Goal: Transaction & Acquisition: Obtain resource

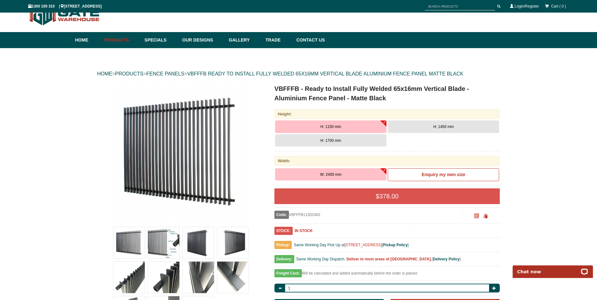
click at [364, 140] on button "H: 1700 mm" at bounding box center [330, 140] width 111 height 13
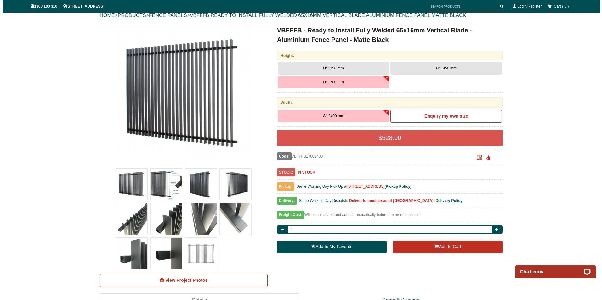
scroll to position [79, 0]
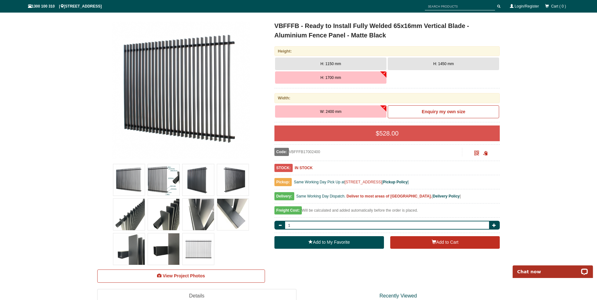
click at [369, 66] on button "H: 1150 mm" at bounding box center [330, 64] width 111 height 13
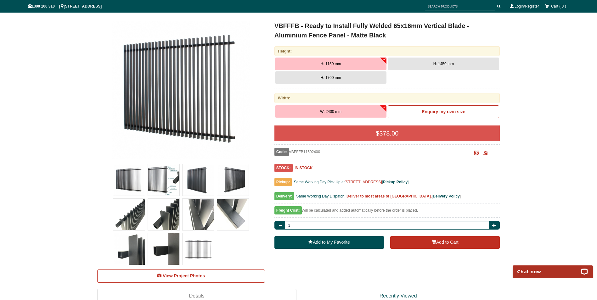
click at [366, 76] on button "H: 1700 mm" at bounding box center [330, 77] width 111 height 13
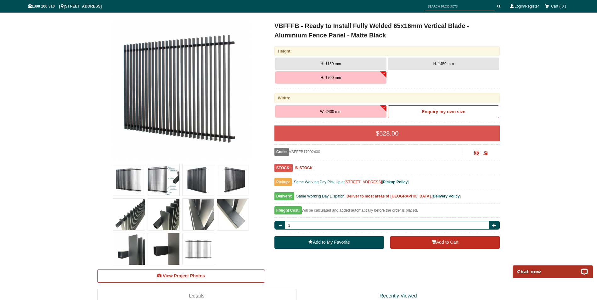
click at [125, 174] on img at bounding box center [128, 179] width 31 height 31
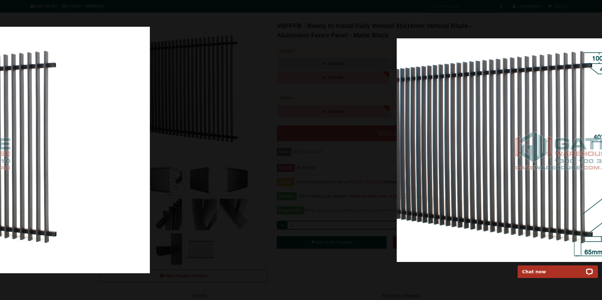
drag, startPoint x: 484, startPoint y: 137, endPoint x: 144, endPoint y: 121, distance: 340.9
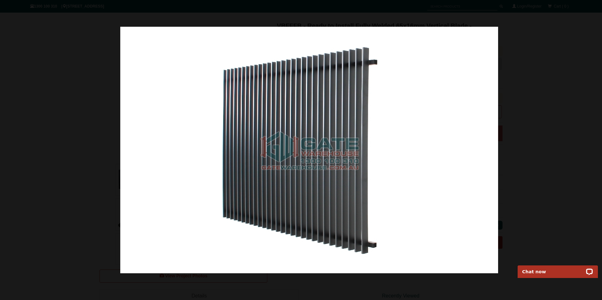
drag, startPoint x: 276, startPoint y: 154, endPoint x: 527, endPoint y: 168, distance: 250.6
click at [498, 168] on img at bounding box center [309, 150] width 378 height 247
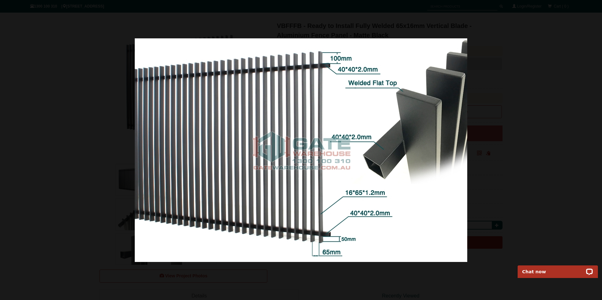
click at [328, 249] on img at bounding box center [301, 150] width 332 height 224
click at [323, 247] on img at bounding box center [301, 150] width 332 height 224
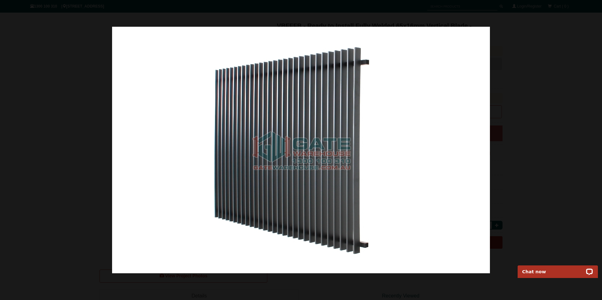
drag, startPoint x: 421, startPoint y: 172, endPoint x: 462, endPoint y: 166, distance: 41.7
click at [462, 166] on img at bounding box center [301, 150] width 378 height 247
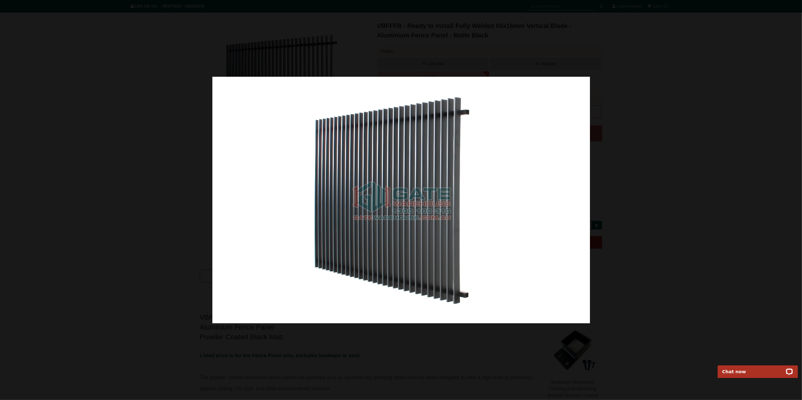
click at [601, 119] on div at bounding box center [401, 200] width 802 height 400
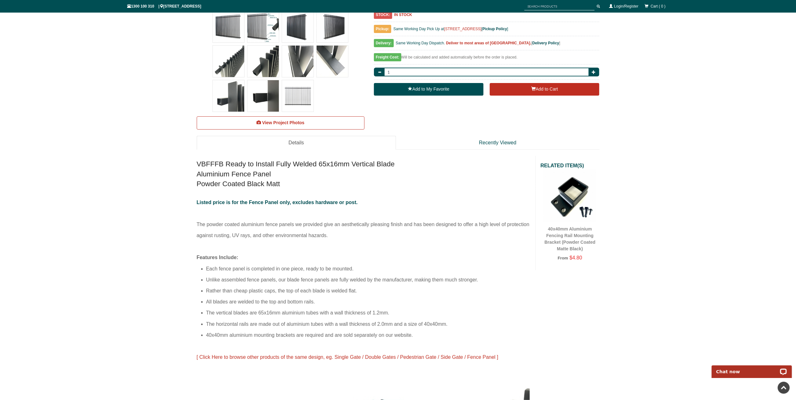
scroll to position [247, 0]
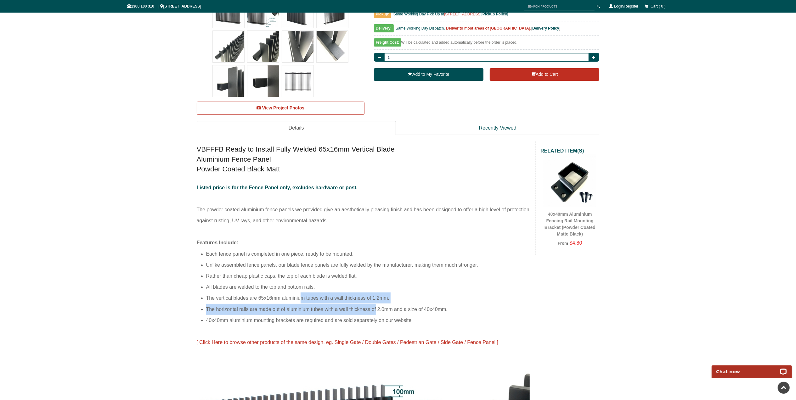
drag, startPoint x: 301, startPoint y: 297, endPoint x: 401, endPoint y: 309, distance: 100.7
click at [401, 300] on ul "Each fence panel is completed in one piece, ready to be mounted. Unlike assembl…" at bounding box center [364, 287] width 334 height 77
drag, startPoint x: 401, startPoint y: 309, endPoint x: 373, endPoint y: 318, distance: 29.2
click at [379, 300] on li "40x40mm aluminium mounting brackets are required and are sold separately on our…" at bounding box center [368, 320] width 325 height 11
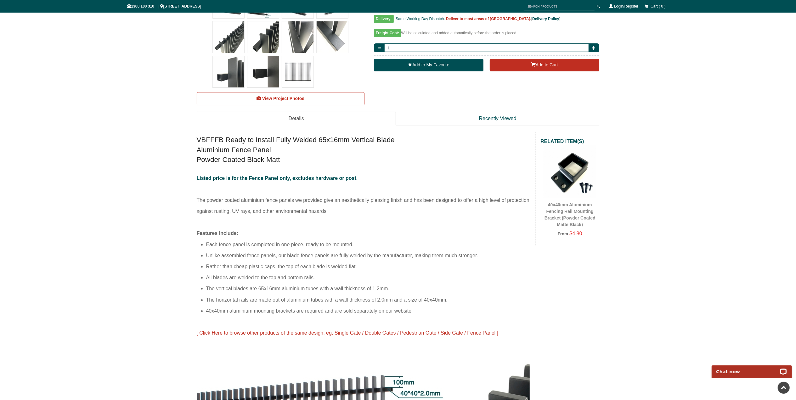
scroll to position [289, 0]
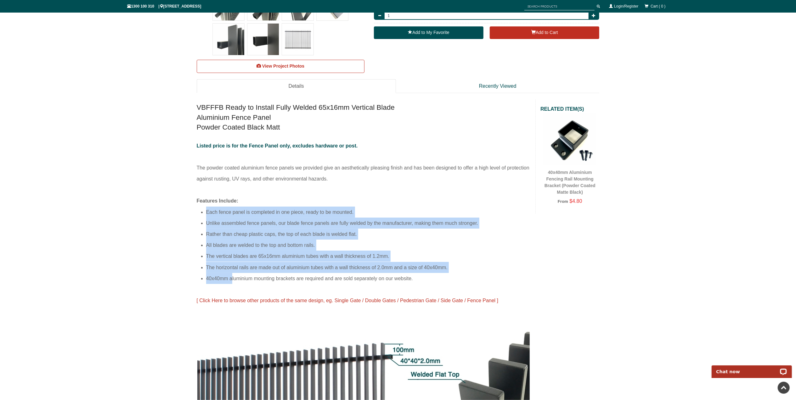
drag, startPoint x: 233, startPoint y: 279, endPoint x: 327, endPoint y: 287, distance: 94.1
drag, startPoint x: 327, startPoint y: 287, endPoint x: 285, endPoint y: 292, distance: 42.5
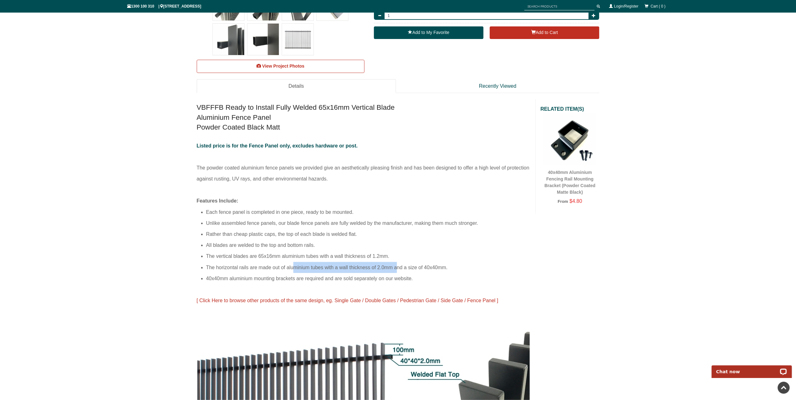
drag, startPoint x: 295, startPoint y: 271, endPoint x: 397, endPoint y: 268, distance: 102.0
click at [397, 268] on li "The horizontal rails are made out of aluminium tubes with a wall thickness of 2…" at bounding box center [368, 267] width 325 height 11
drag, startPoint x: 397, startPoint y: 268, endPoint x: 393, endPoint y: 282, distance: 15.0
click at [393, 282] on li "40x40mm aluminium mounting brackets are required and are sold separately on our…" at bounding box center [368, 278] width 325 height 11
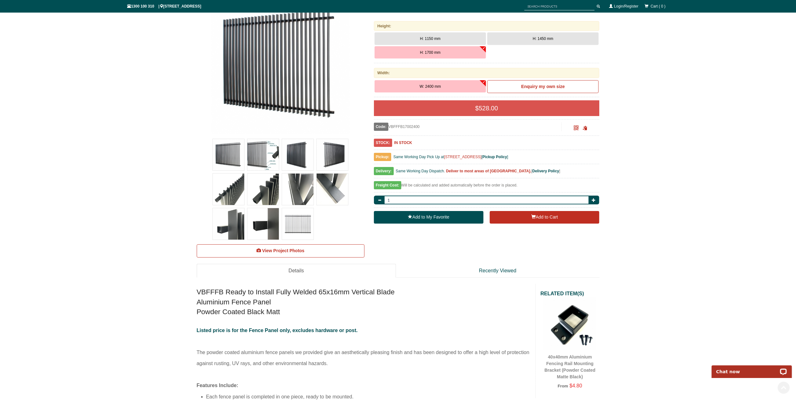
scroll to position [168, 0]
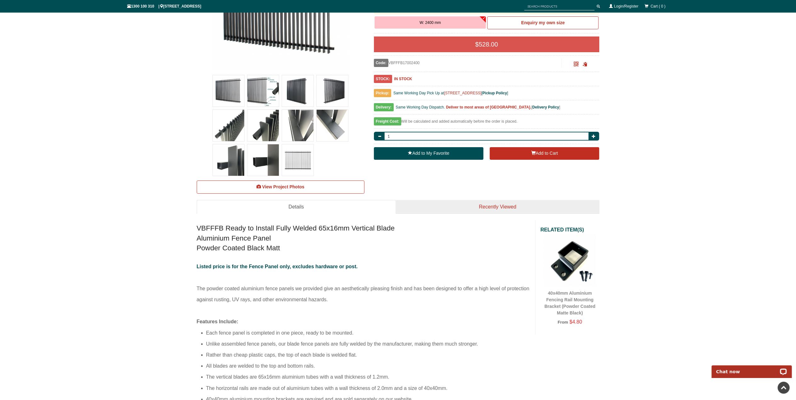
click at [464, 206] on link "Recently Viewed" at bounding box center [498, 207] width 204 height 14
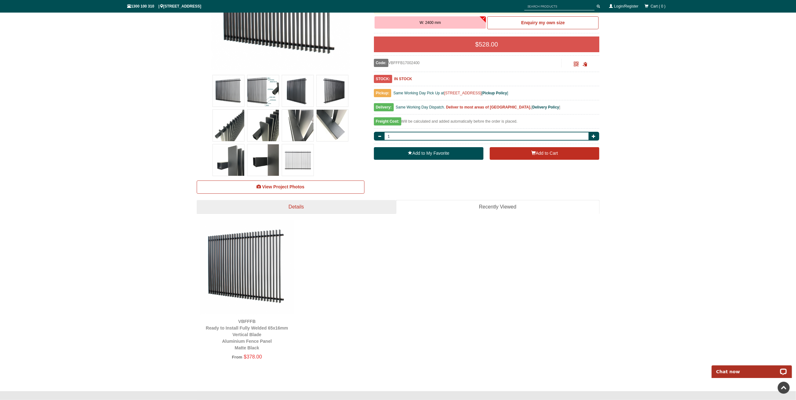
click at [312, 204] on link "Details" at bounding box center [296, 207] width 199 height 14
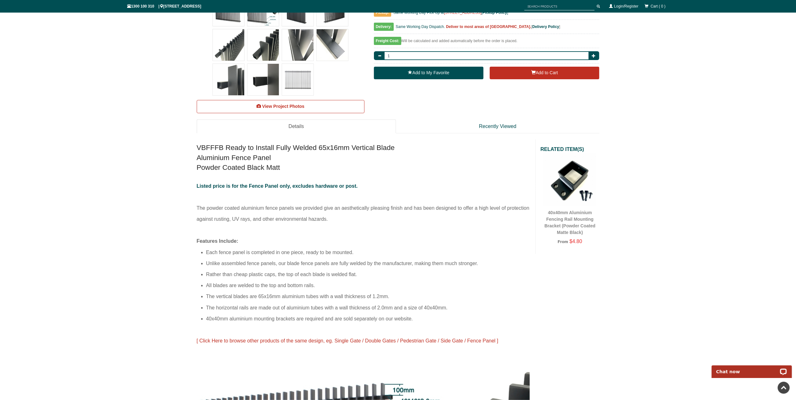
scroll to position [252, 0]
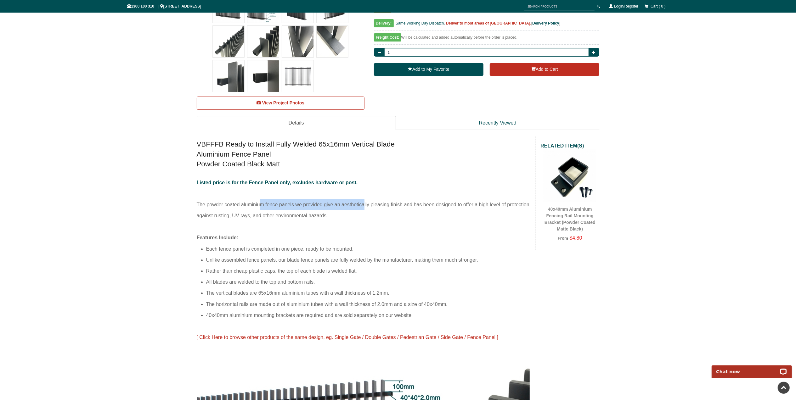
drag, startPoint x: 255, startPoint y: 206, endPoint x: 359, endPoint y: 211, distance: 104.9
click at [359, 211] on p "Listed price is for the Fence Panel only, excludes hardware or post. The powder…" at bounding box center [364, 204] width 334 height 55
drag, startPoint x: 359, startPoint y: 211, endPoint x: 350, endPoint y: 229, distance: 20.6
click at [350, 229] on p "Listed price is for the Fence Panel only, excludes hardware or post. The powder…" at bounding box center [364, 204] width 334 height 55
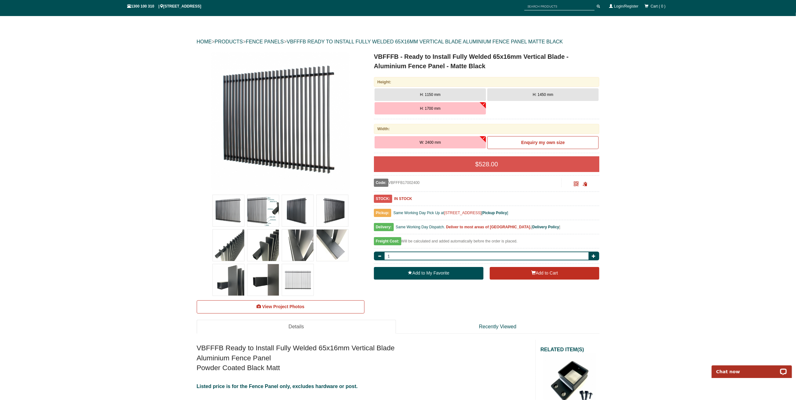
scroll to position [42, 0]
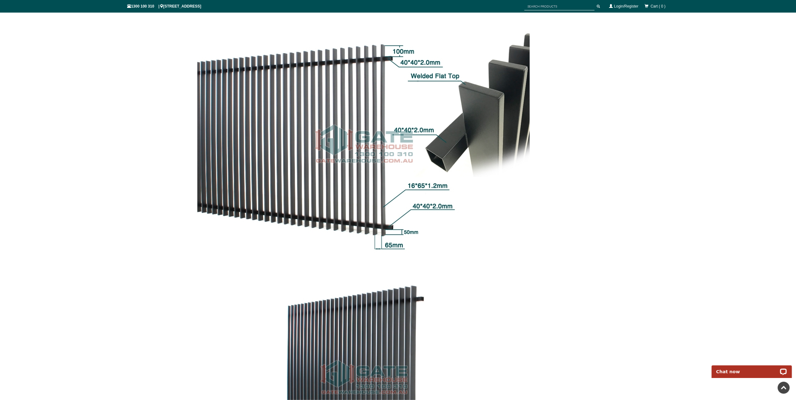
scroll to position [797, 0]
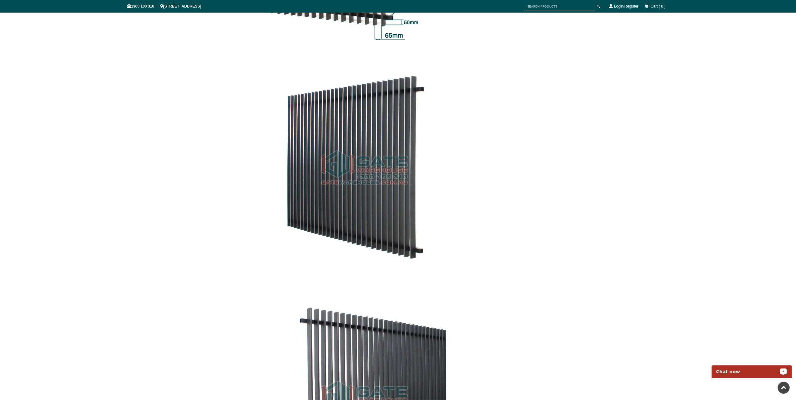
click at [601, 300] on div "Chat now" at bounding box center [751, 371] width 80 height 13
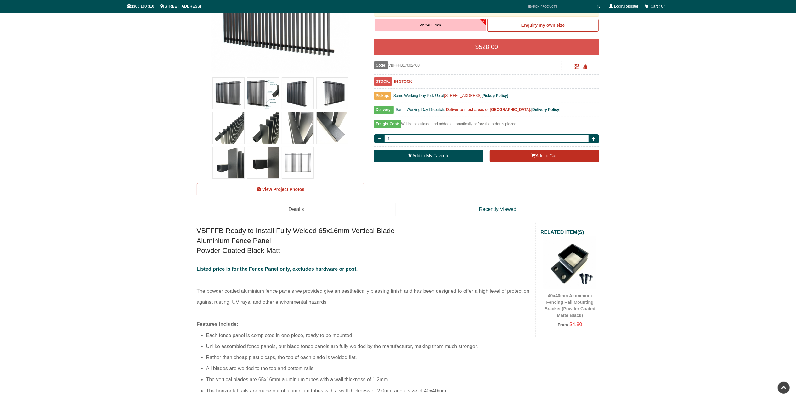
scroll to position [42, 0]
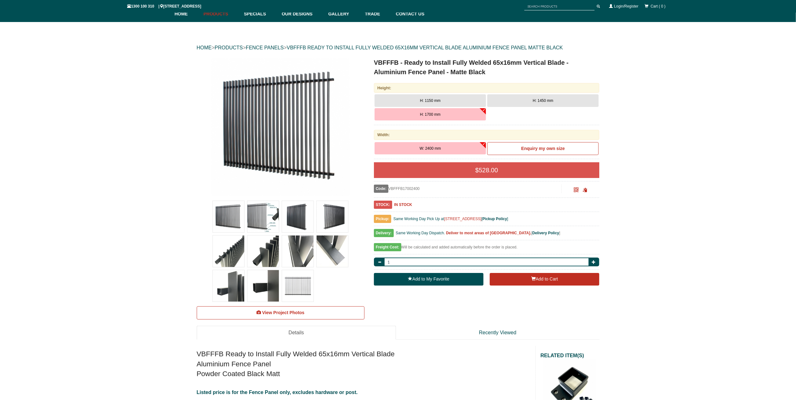
click at [263, 214] on img at bounding box center [262, 216] width 31 height 31
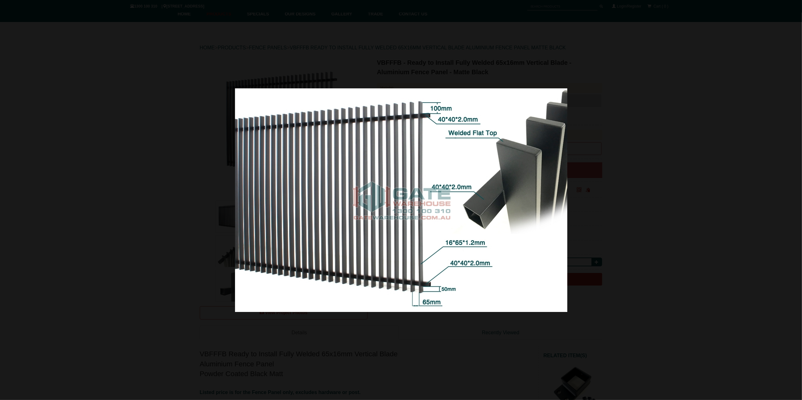
click at [451, 289] on img at bounding box center [401, 200] width 332 height 224
click at [451, 273] on img at bounding box center [401, 200] width 332 height 224
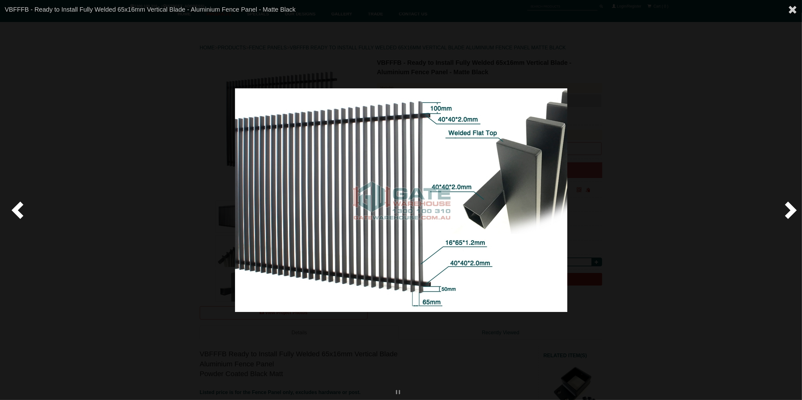
click at [451, 273] on img at bounding box center [401, 200] width 332 height 224
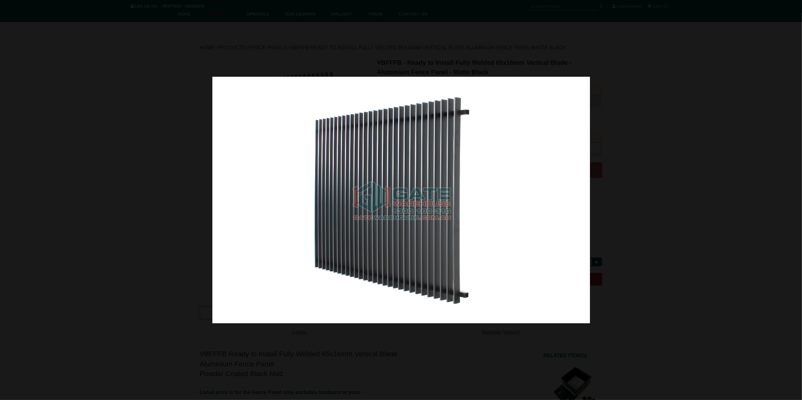
drag, startPoint x: 425, startPoint y: 247, endPoint x: 582, endPoint y: 231, distance: 158.6
click at [587, 230] on img at bounding box center [401, 200] width 378 height 247
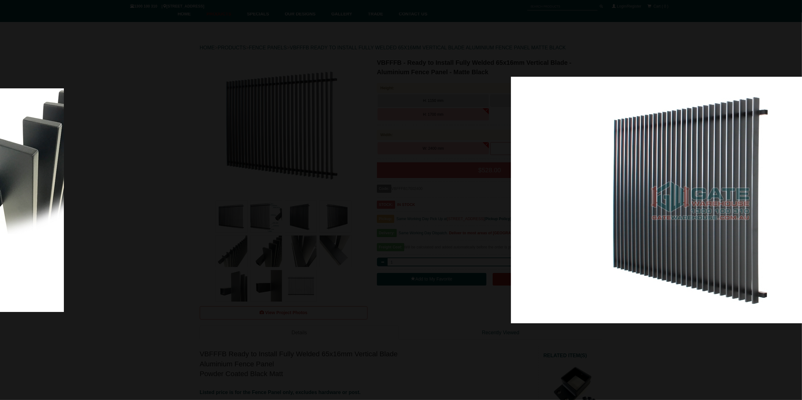
drag, startPoint x: 317, startPoint y: 210, endPoint x: 604, endPoint y: 221, distance: 287.2
click at [599, 220] on img at bounding box center [700, 200] width 378 height 247
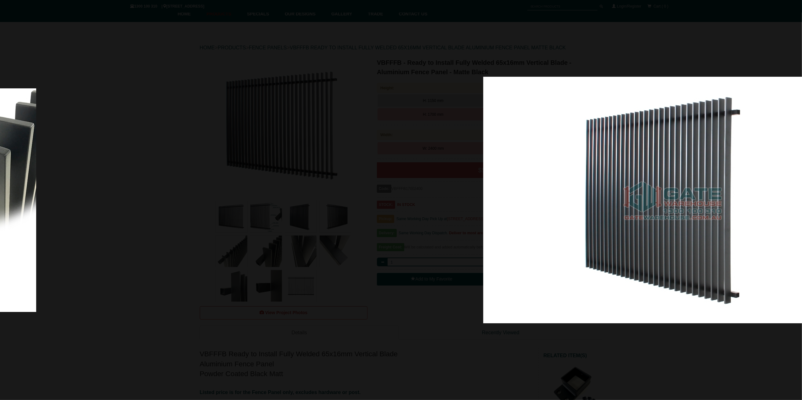
drag, startPoint x: 348, startPoint y: 234, endPoint x: 649, endPoint y: 239, distance: 300.6
click at [601, 239] on img at bounding box center [672, 200] width 378 height 247
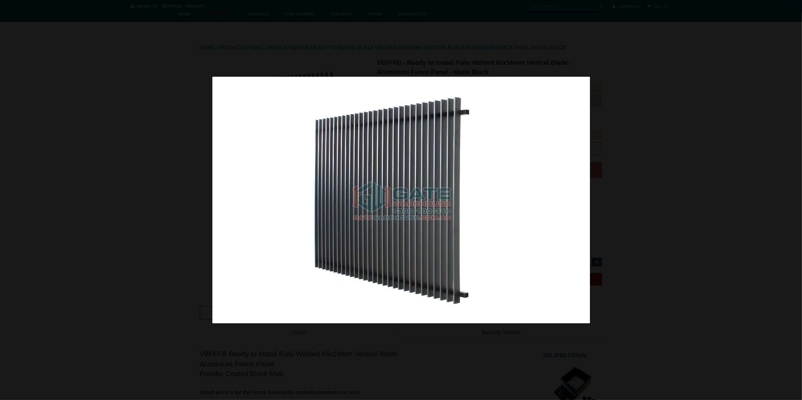
drag, startPoint x: 506, startPoint y: 243, endPoint x: 595, endPoint y: 244, distance: 88.4
click at [590, 244] on img at bounding box center [401, 200] width 378 height 247
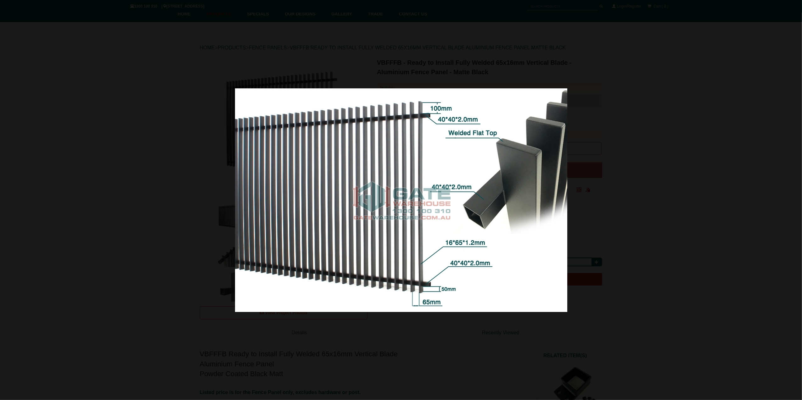
click at [596, 236] on div at bounding box center [401, 200] width 802 height 400
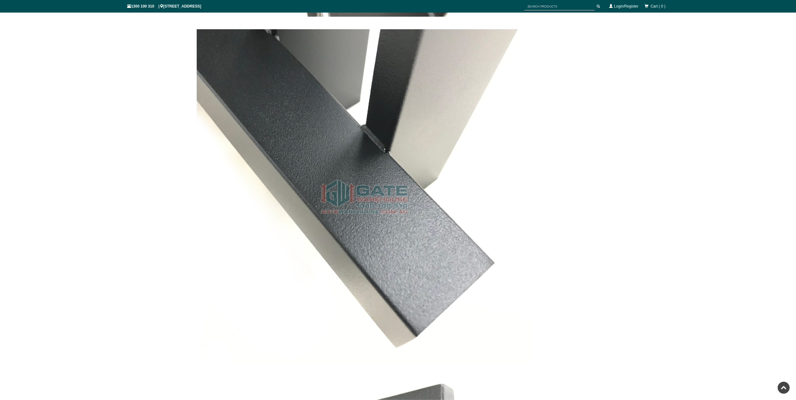
scroll to position [5250, 0]
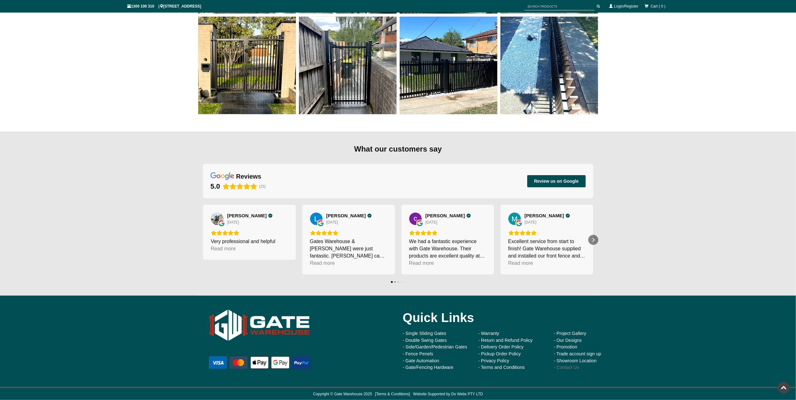
click at [574, 300] on link "- Contact Us" at bounding box center [566, 367] width 25 height 5
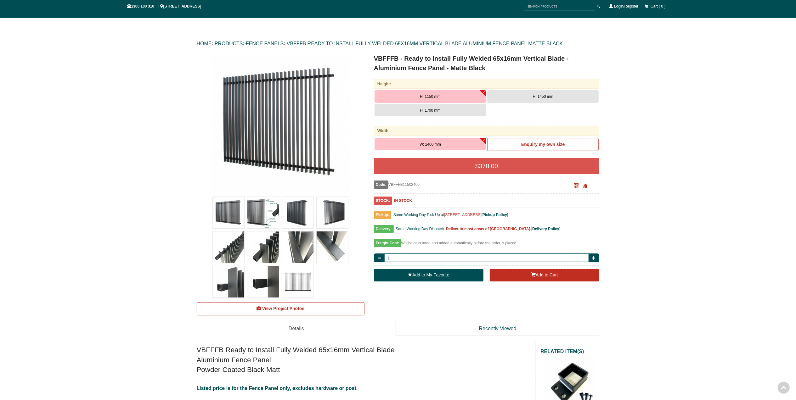
scroll to position [42, 0]
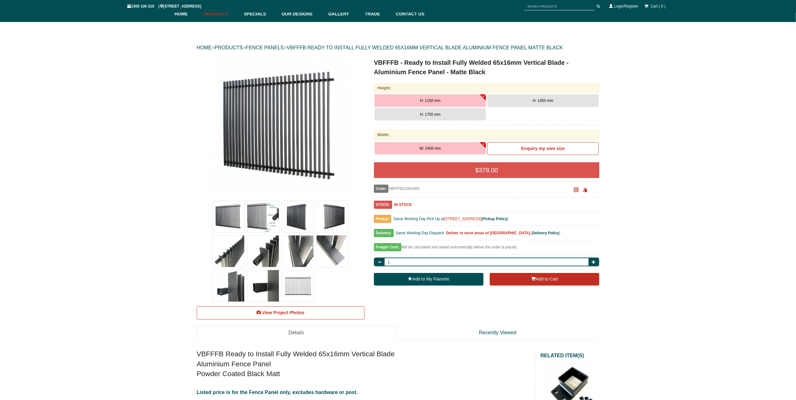
click at [238, 138] on img at bounding box center [280, 127] width 138 height 138
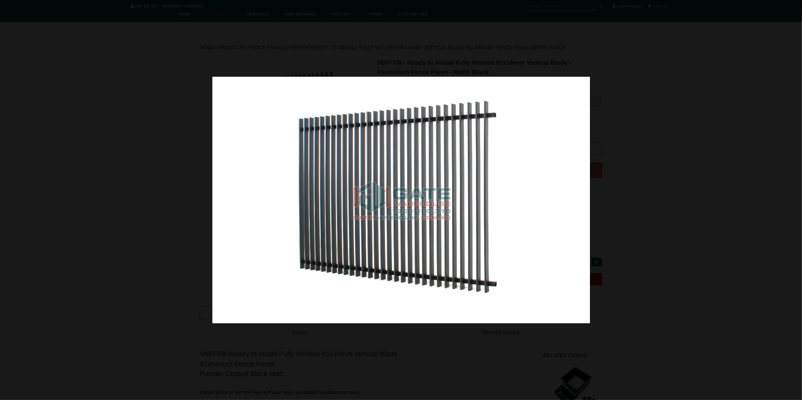
drag, startPoint x: 764, startPoint y: 171, endPoint x: 641, endPoint y: 187, distance: 124.1
click at [764, 171] on div at bounding box center [401, 200] width 802 height 400
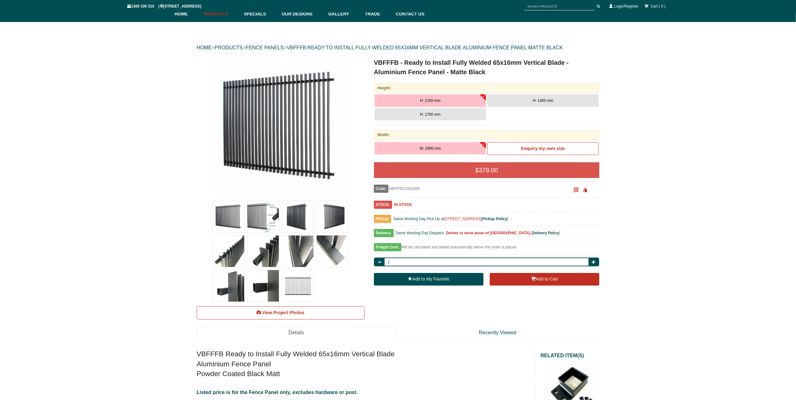
click at [257, 218] on img at bounding box center [262, 216] width 31 height 31
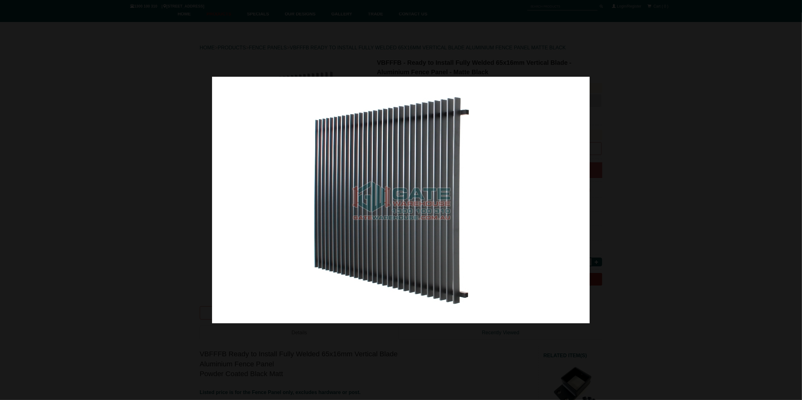
drag, startPoint x: 443, startPoint y: 221, endPoint x: 635, endPoint y: 208, distance: 191.5
click at [590, 213] on img at bounding box center [401, 200] width 378 height 247
click at [624, 179] on div at bounding box center [401, 200] width 802 height 400
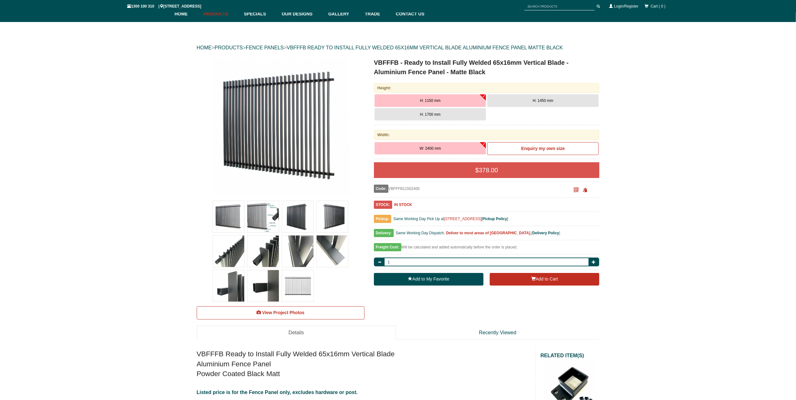
click at [261, 224] on img at bounding box center [262, 216] width 31 height 31
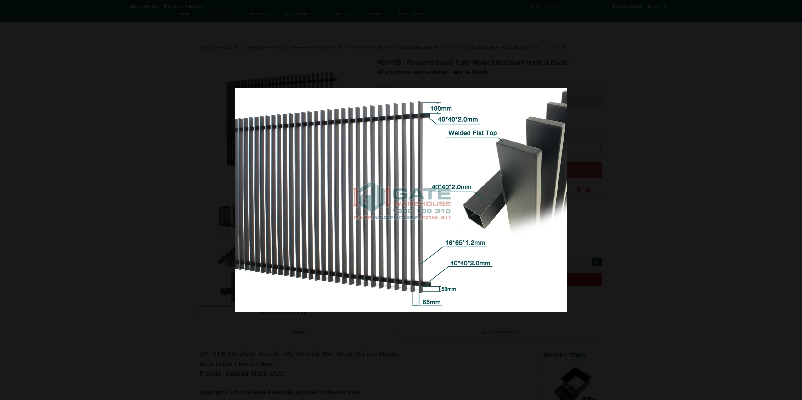
click at [427, 290] on img at bounding box center [401, 200] width 332 height 224
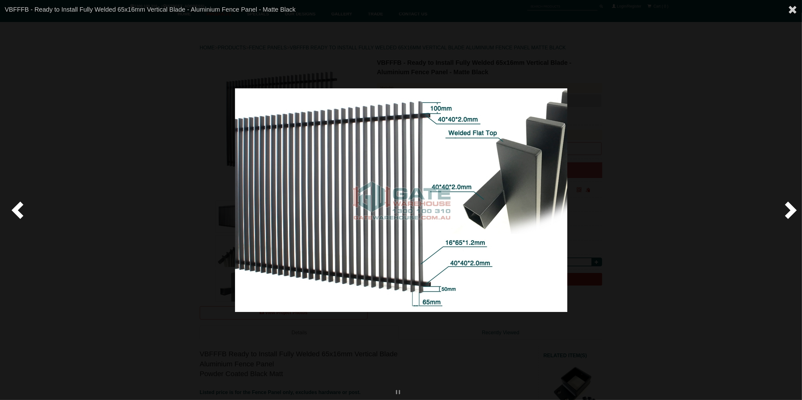
click at [426, 290] on img at bounding box center [401, 200] width 332 height 224
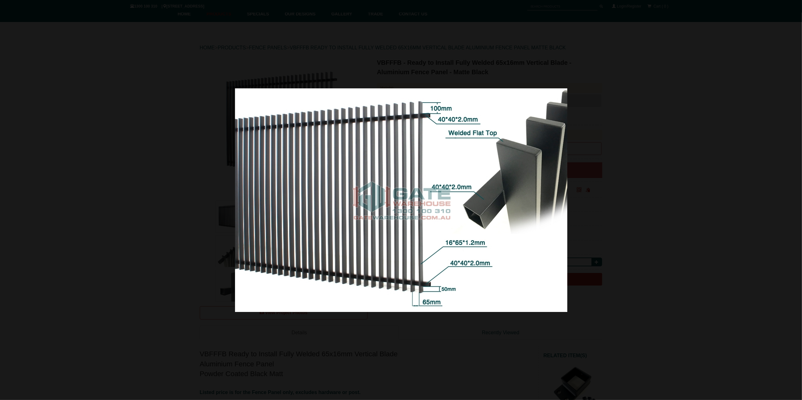
click at [426, 290] on img at bounding box center [401, 200] width 332 height 224
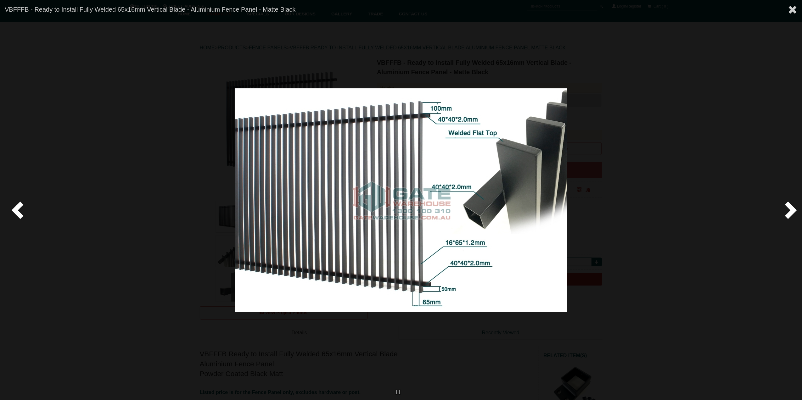
click at [426, 290] on img at bounding box center [401, 200] width 332 height 224
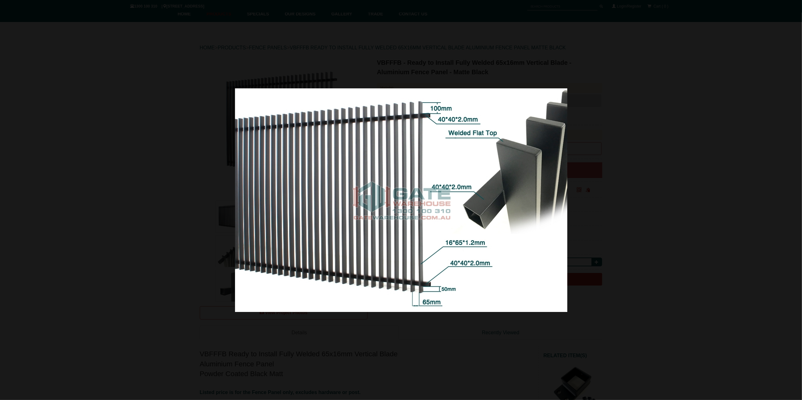
click at [428, 290] on img at bounding box center [401, 200] width 332 height 224
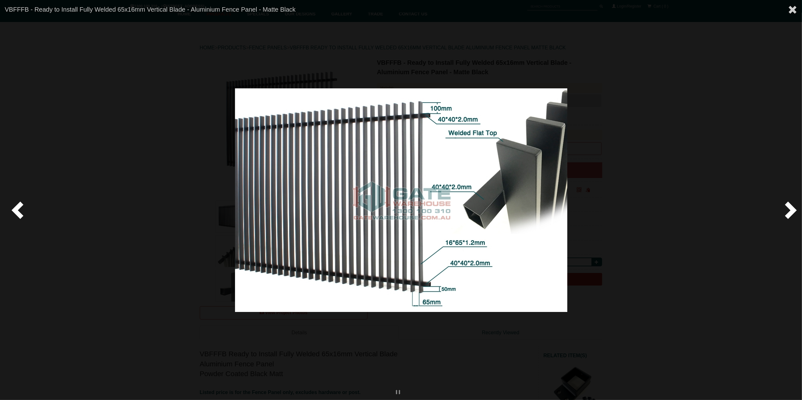
click at [697, 187] on div at bounding box center [401, 200] width 802 height 400
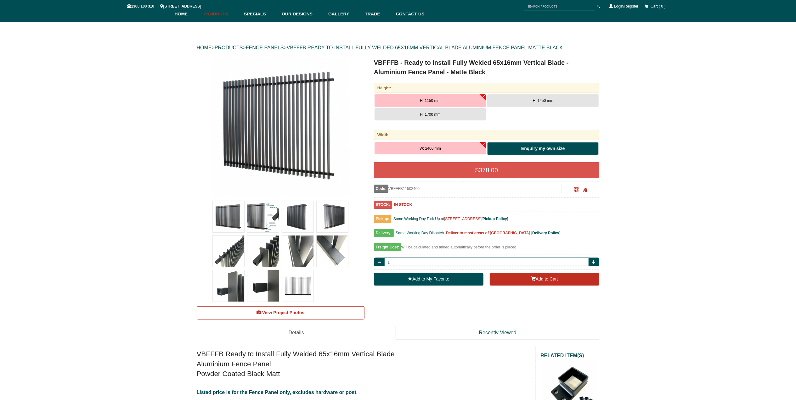
click at [511, 149] on link "Enquiry my own size" at bounding box center [542, 148] width 111 height 13
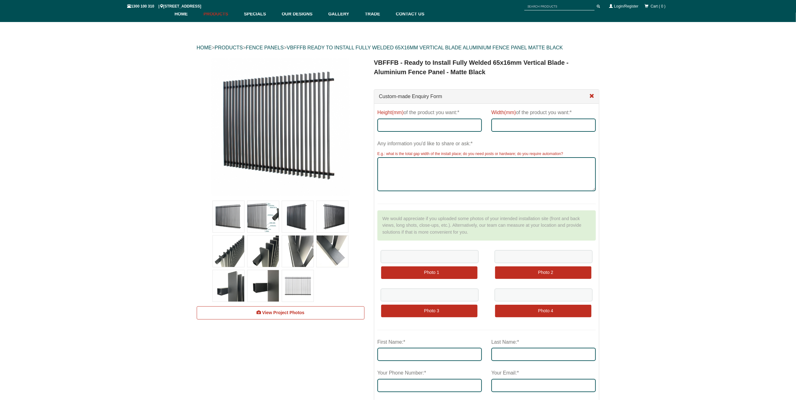
click at [588, 96] on div "Custom-made Enquiry Form" at bounding box center [486, 97] width 225 height 14
click at [594, 97] on span at bounding box center [591, 96] width 5 height 5
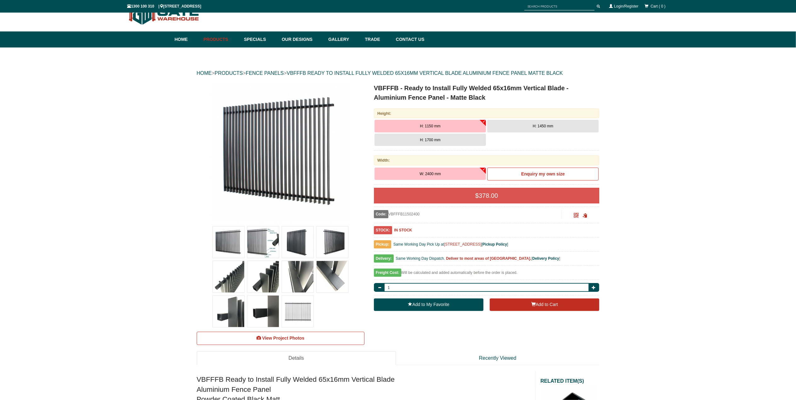
scroll to position [15, 0]
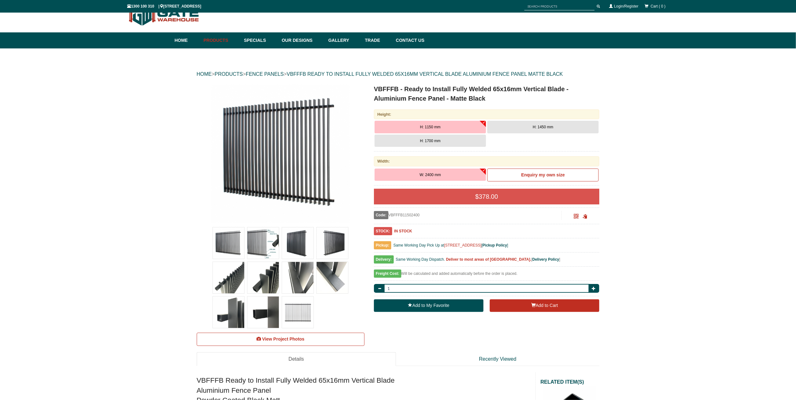
click at [469, 142] on button "H: 1700 mm" at bounding box center [430, 141] width 111 height 13
click at [262, 242] on img at bounding box center [262, 243] width 31 height 31
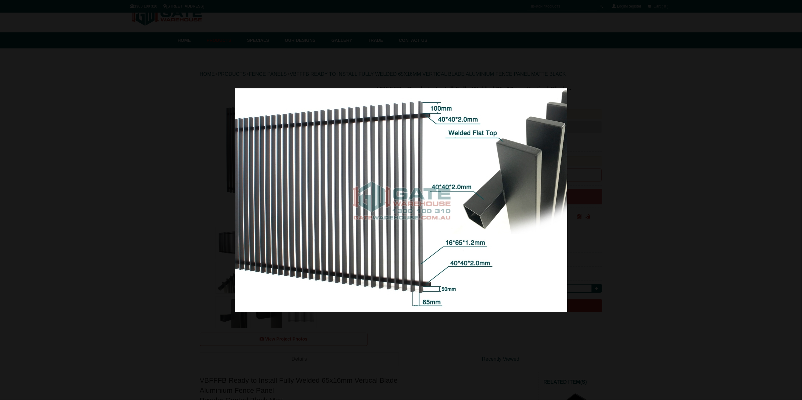
click at [422, 287] on img at bounding box center [401, 200] width 332 height 224
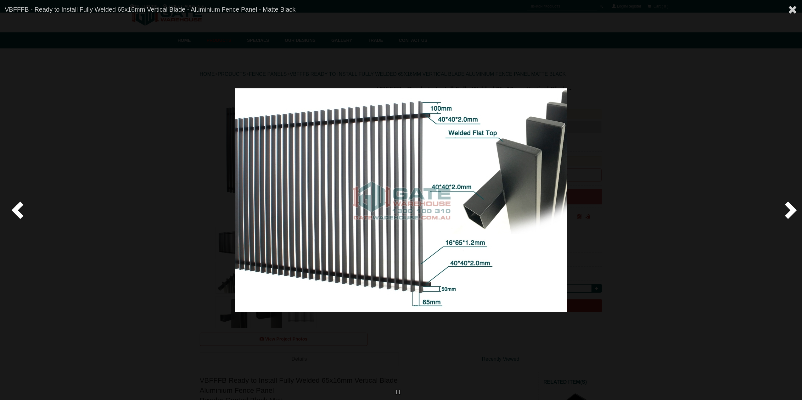
click at [422, 287] on img at bounding box center [401, 200] width 332 height 224
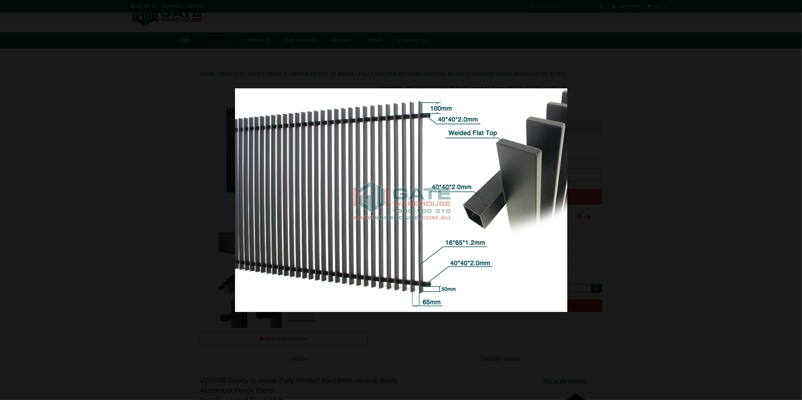
click at [425, 286] on img at bounding box center [401, 200] width 332 height 224
click at [606, 232] on div at bounding box center [401, 200] width 802 height 400
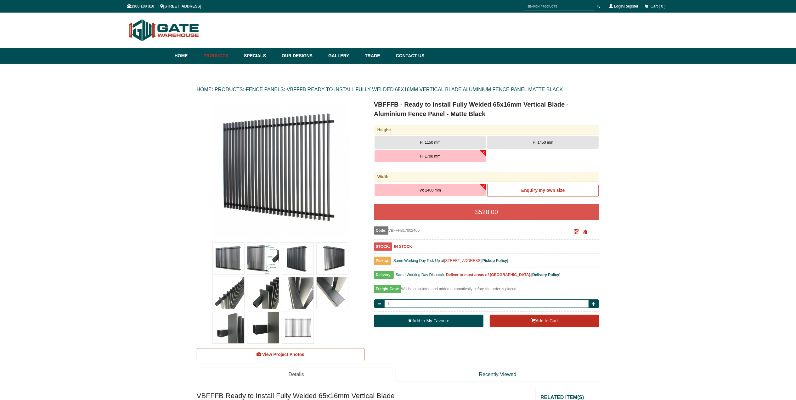
click at [292, 183] on img at bounding box center [280, 169] width 138 height 138
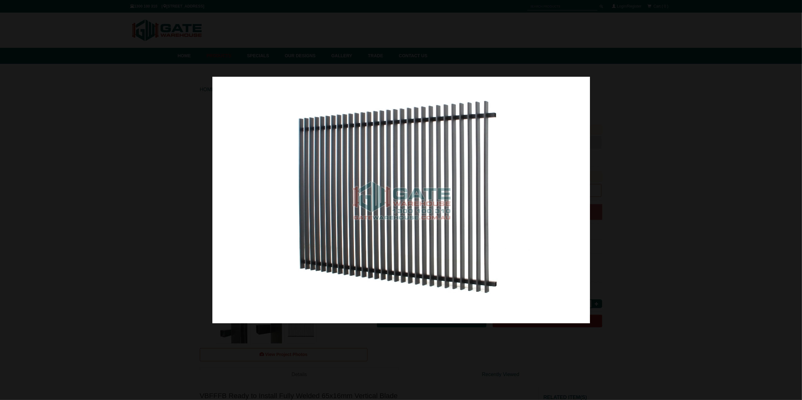
click at [681, 202] on div at bounding box center [401, 200] width 802 height 400
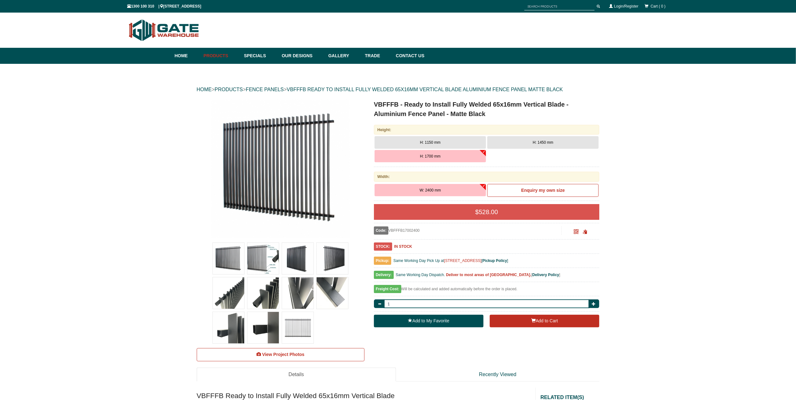
click at [259, 261] on img at bounding box center [262, 258] width 31 height 31
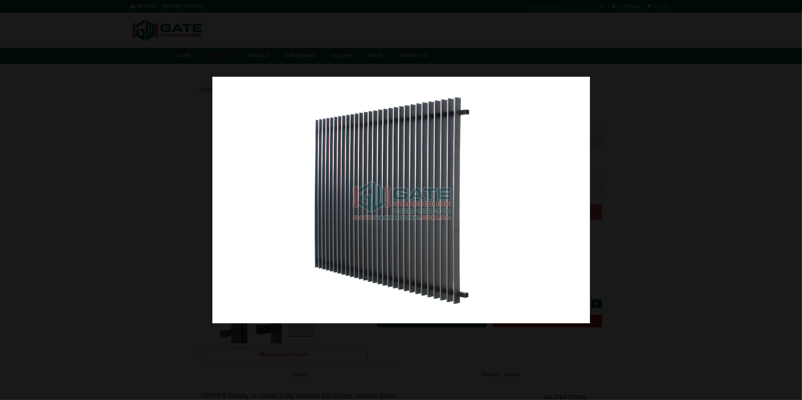
drag, startPoint x: 379, startPoint y: 184, endPoint x: 568, endPoint y: 188, distance: 189.5
click at [548, 187] on img at bounding box center [401, 200] width 378 height 247
drag, startPoint x: 575, startPoint y: 181, endPoint x: 657, endPoint y: 166, distance: 83.4
click at [590, 168] on img at bounding box center [401, 200] width 378 height 247
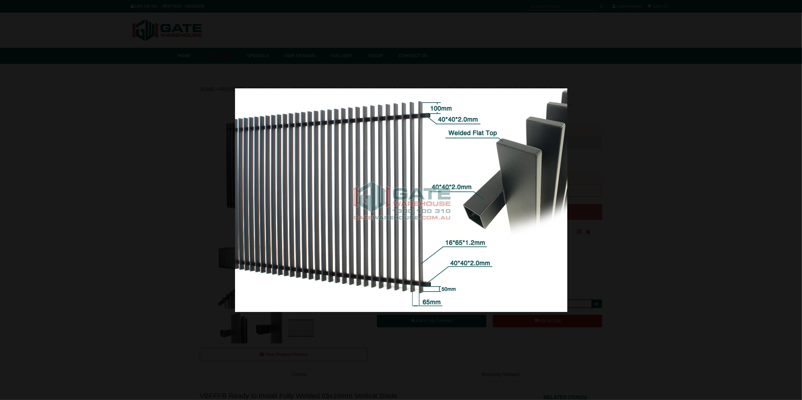
click at [626, 174] on div at bounding box center [401, 200] width 802 height 400
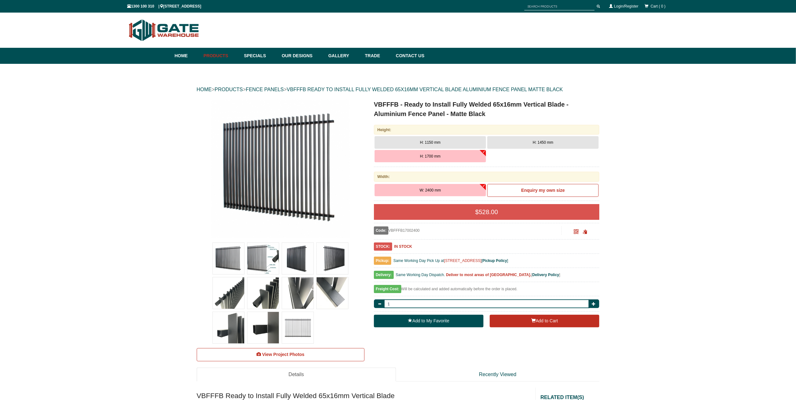
drag, startPoint x: 754, startPoint y: 194, endPoint x: 751, endPoint y: 235, distance: 40.8
